Goal: Task Accomplishment & Management: Manage account settings

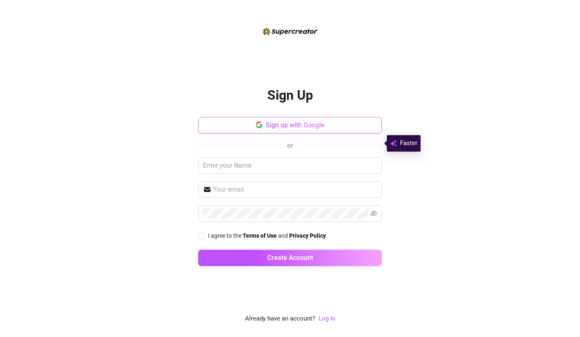
scroll to position [36, 0]
click at [324, 321] on link "Log In" at bounding box center [326, 318] width 17 height 7
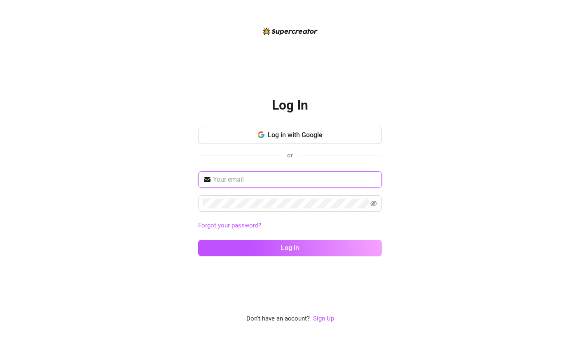
click at [339, 171] on div "Forgot your password? Log in" at bounding box center [290, 217] width 184 height 92
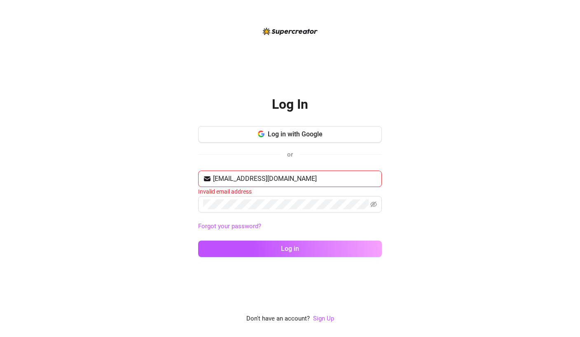
type input "[EMAIL_ADDRESS][DOMAIN_NAME]"
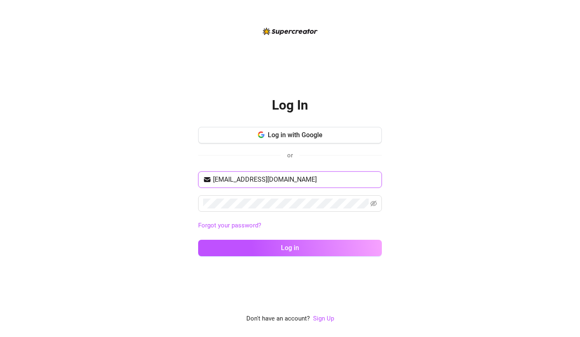
click at [290, 240] on button "Log in" at bounding box center [290, 248] width 184 height 16
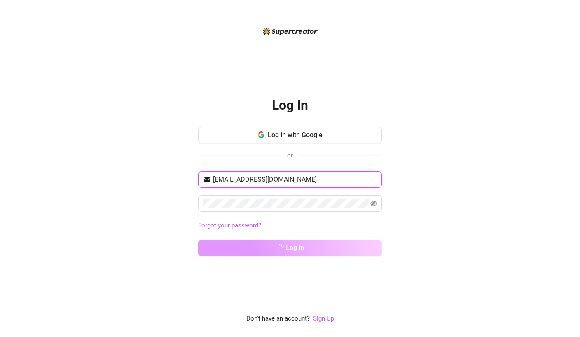
scroll to position [31, 0]
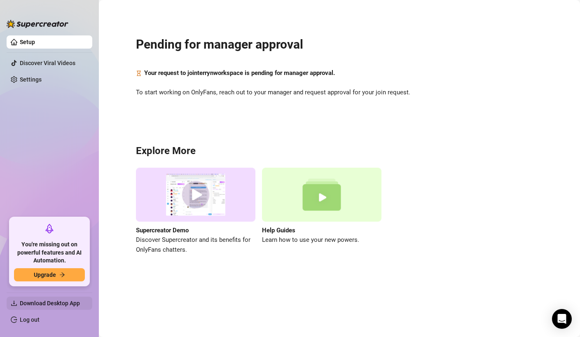
scroll to position [31, 0]
click at [68, 306] on span "Download Desktop App" at bounding box center [50, 303] width 60 height 7
click at [47, 60] on link "Discover Viral Videos" at bounding box center [48, 63] width 56 height 7
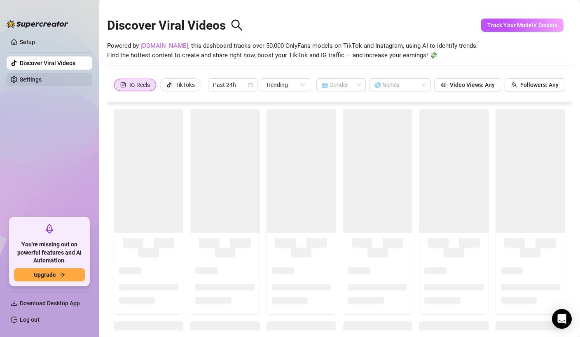
click at [42, 78] on link "Settings" at bounding box center [31, 79] width 22 height 7
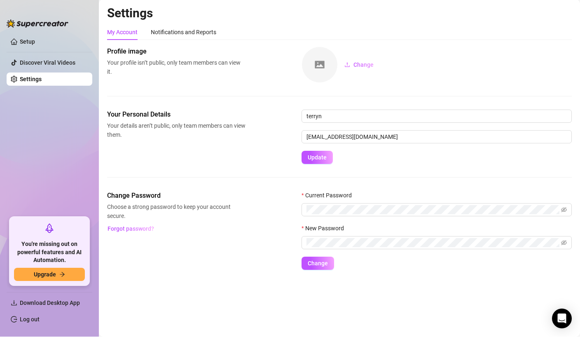
scroll to position [15, 0]
